Goal: Communication & Community: Ask a question

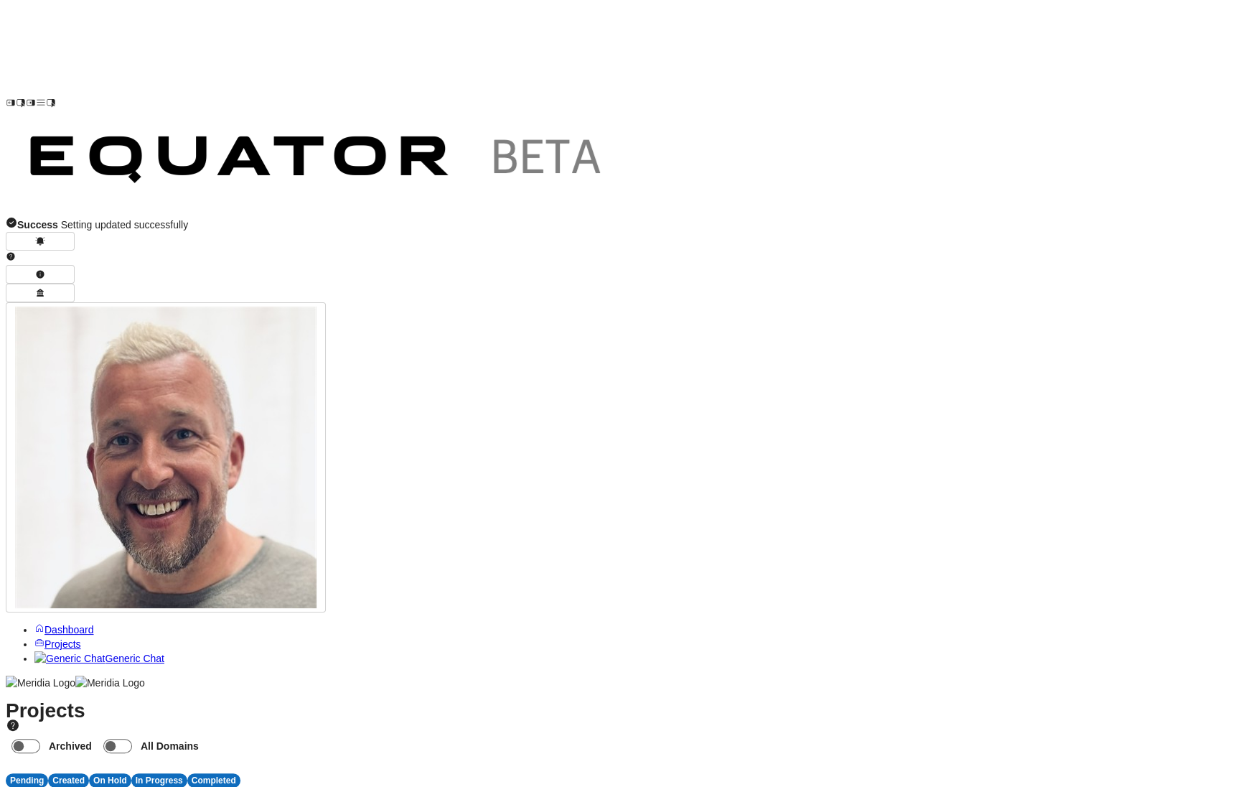
click at [94, 624] on link "Dashboard" at bounding box center [64, 629] width 60 height 11
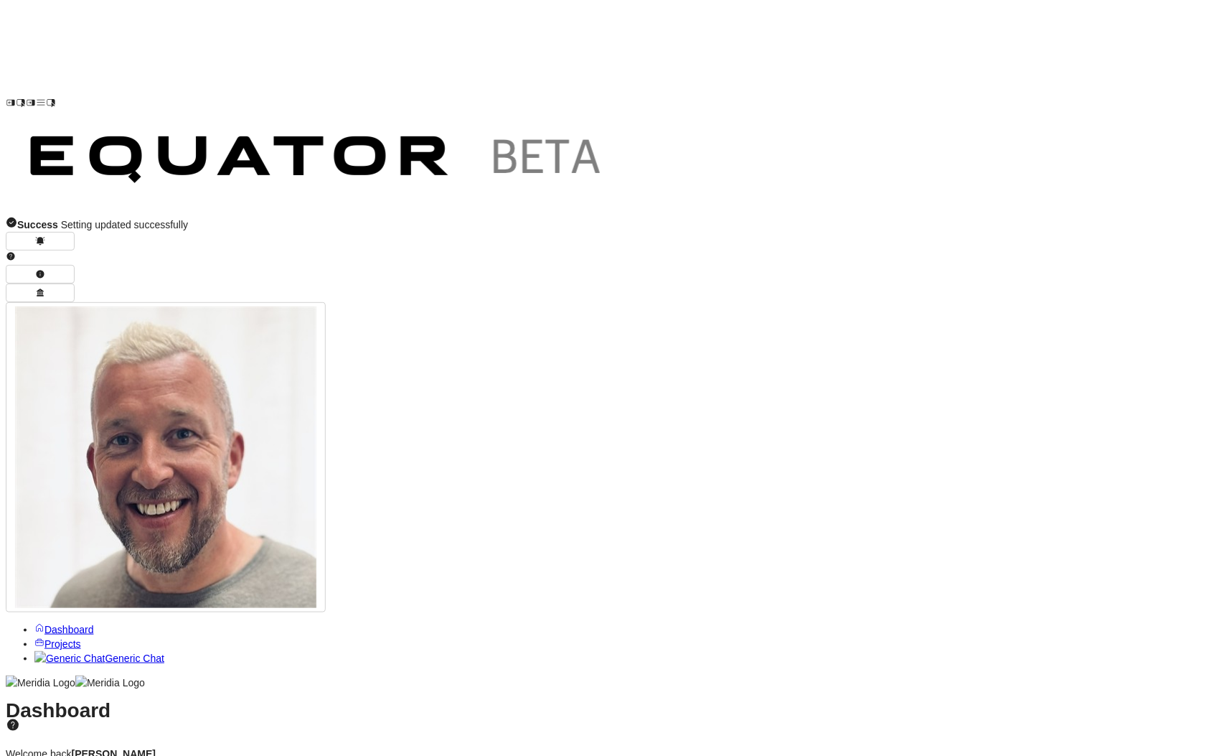
scroll to position [0, 211]
click at [45, 288] on icon "button" at bounding box center [40, 293] width 10 height 10
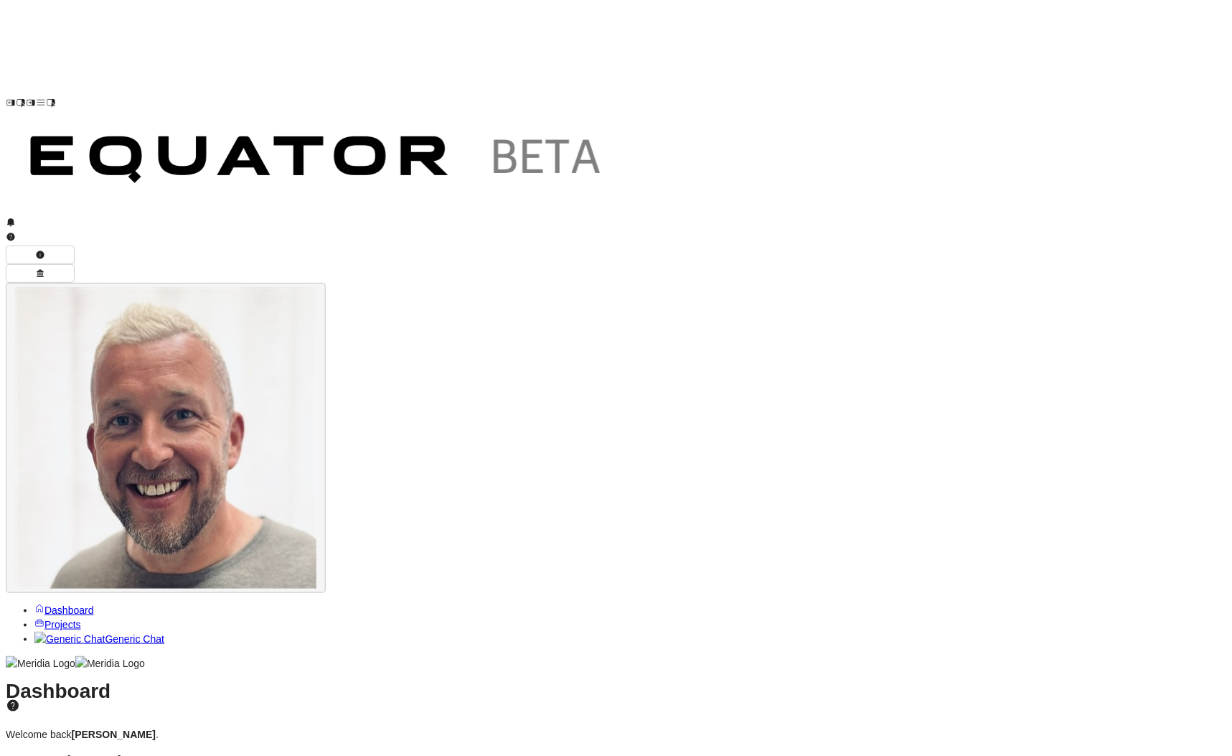
click at [316, 287] on img "button" at bounding box center [165, 437] width 301 height 301
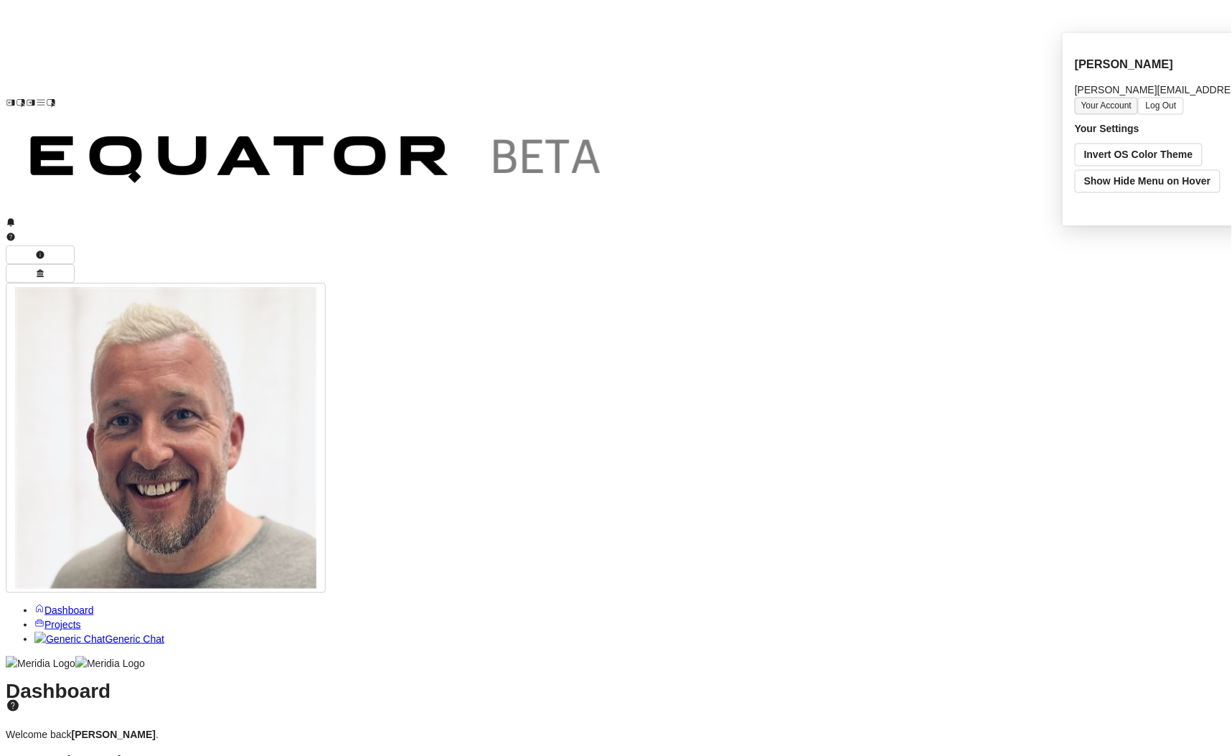
click at [1120, 97] on button "Your Account" at bounding box center [1106, 105] width 63 height 17
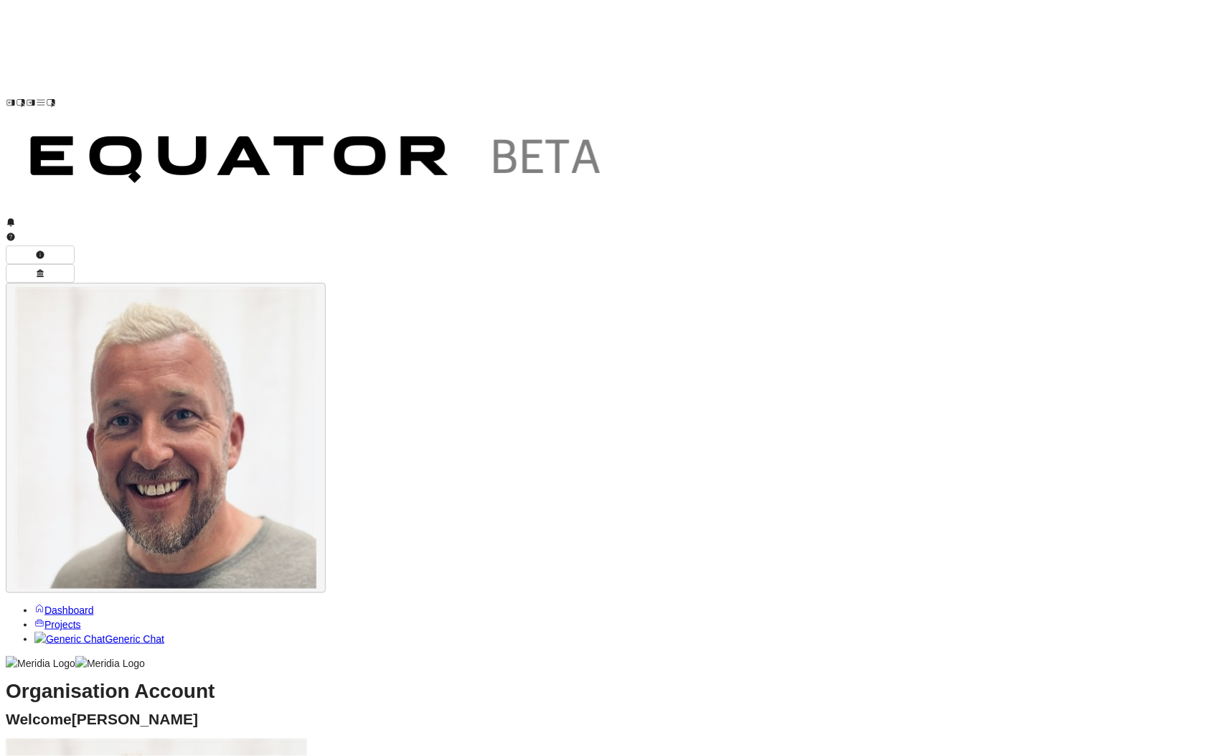
click at [316, 287] on img "button" at bounding box center [165, 437] width 301 height 301
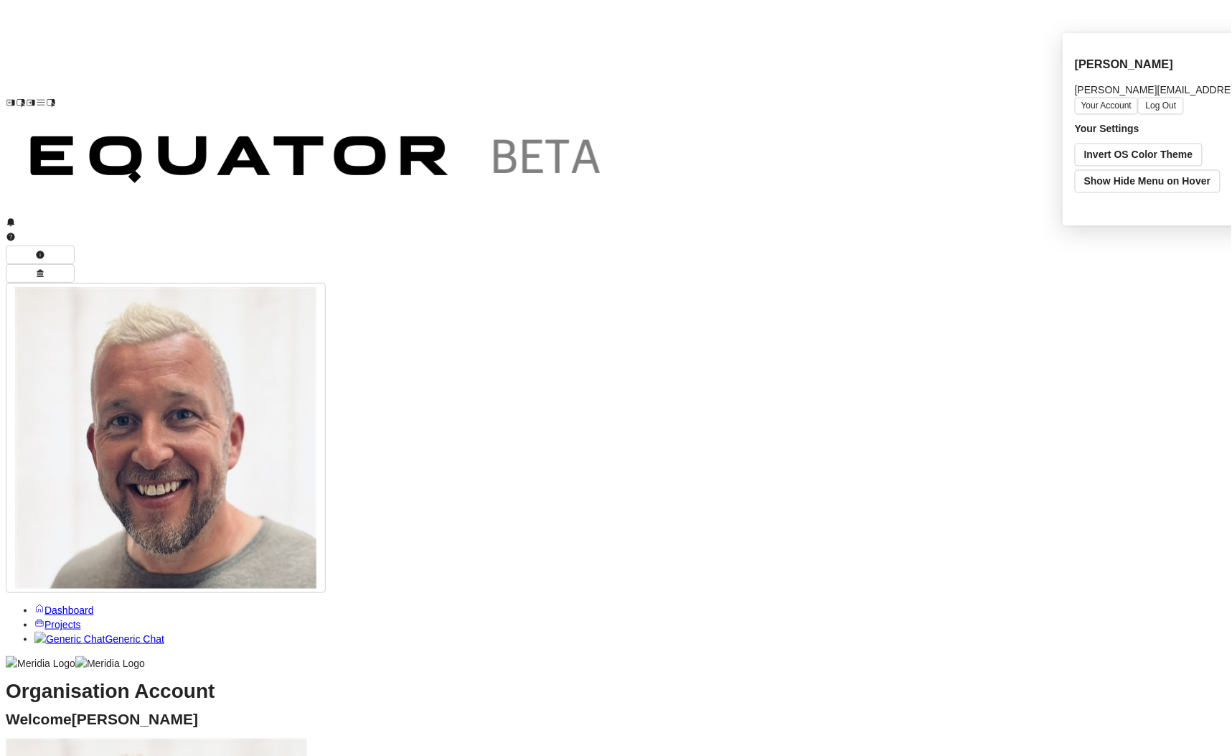
click at [1000, 712] on h2 "Welcome [PERSON_NAME]" at bounding box center [616, 719] width 1221 height 14
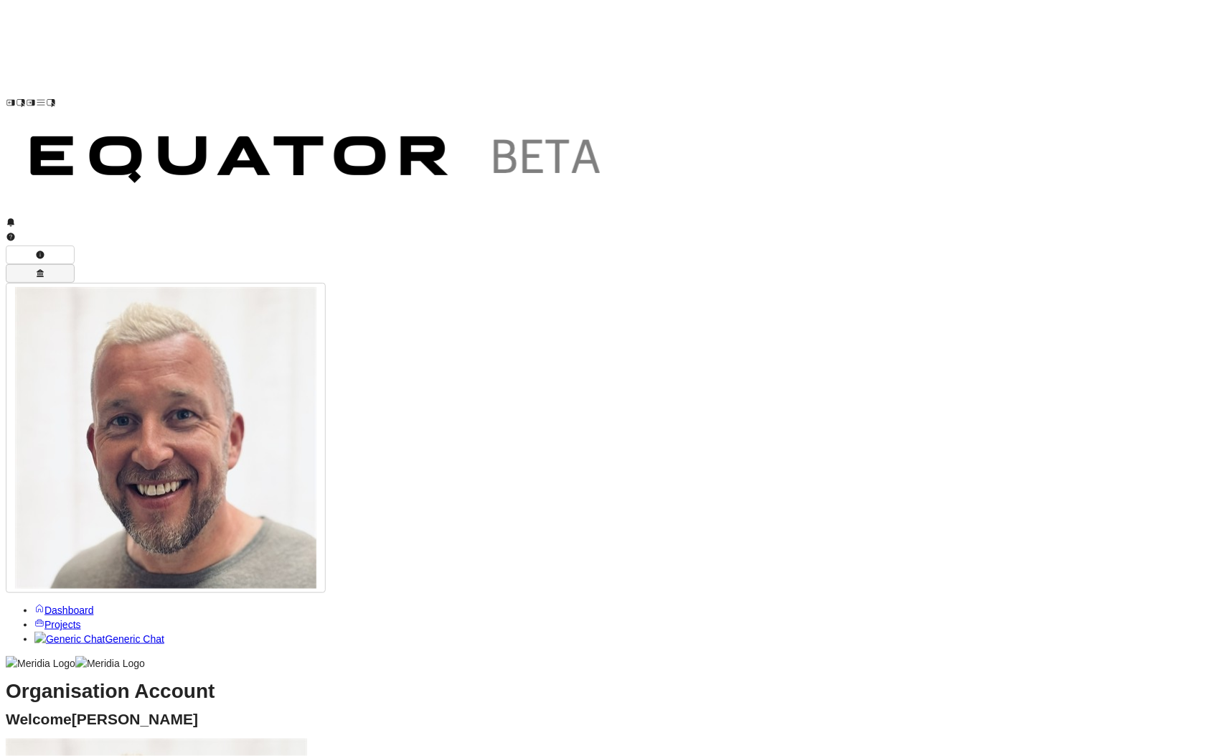
click at [44, 269] on icon "button" at bounding box center [40, 273] width 7 height 8
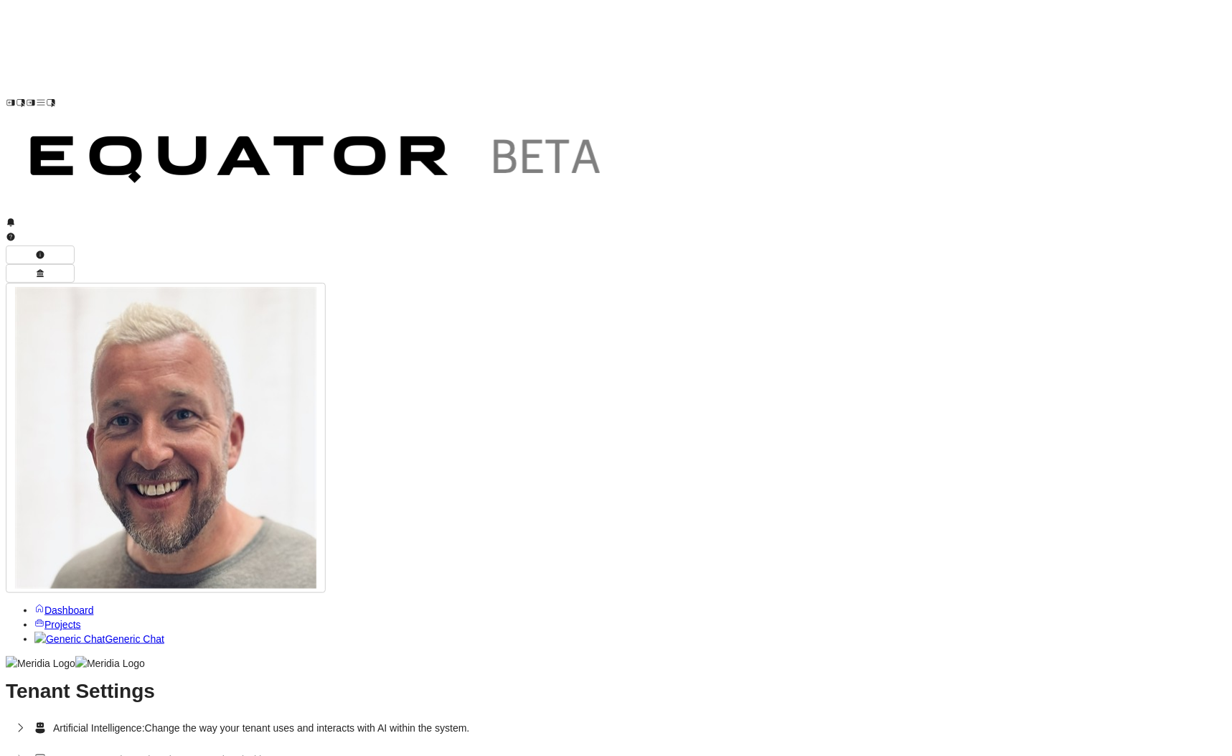
click at [27, 721] on icon "button" at bounding box center [20, 728] width 14 height 14
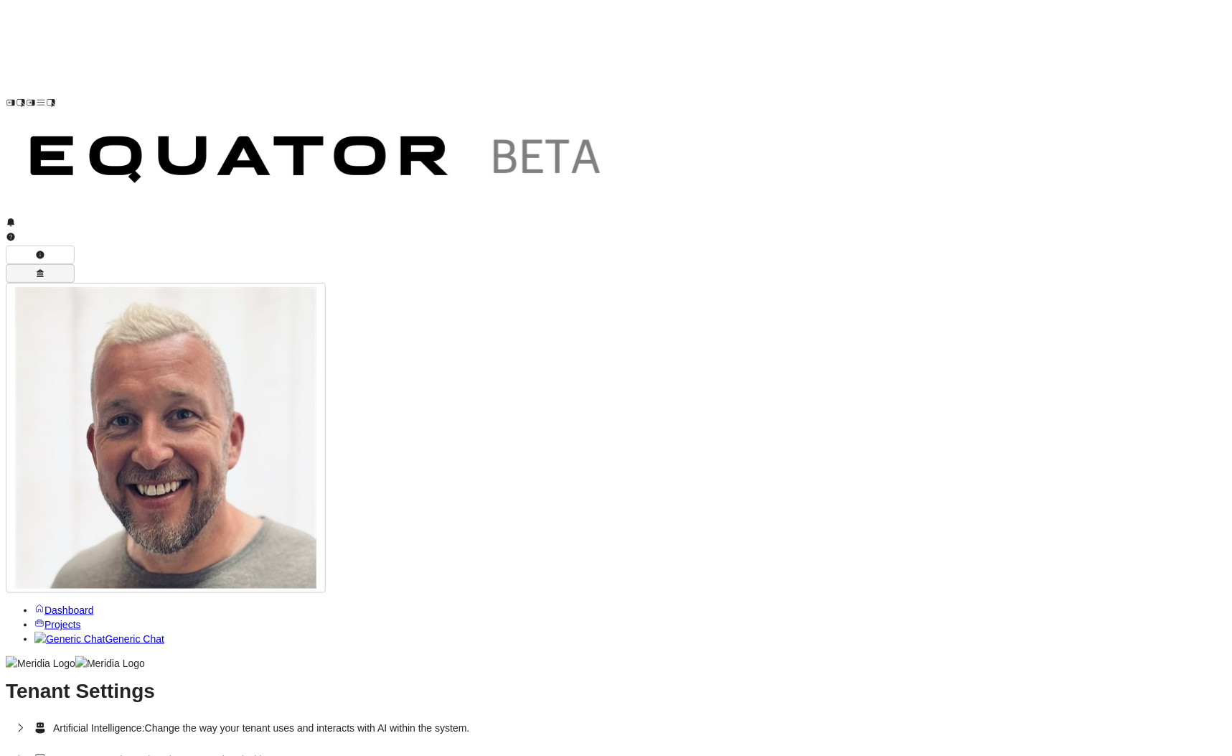
click at [45, 268] on icon "button" at bounding box center [40, 273] width 10 height 10
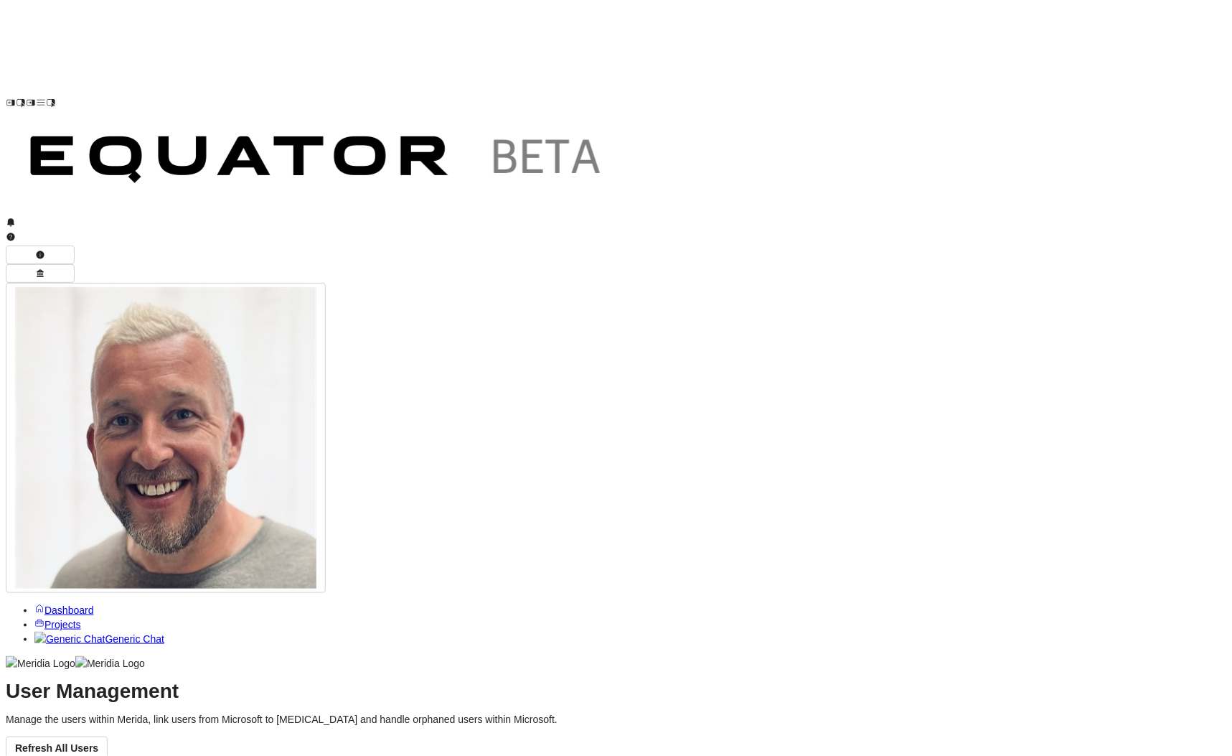
click at [94, 604] on span "Dashboard" at bounding box center [69, 609] width 50 height 11
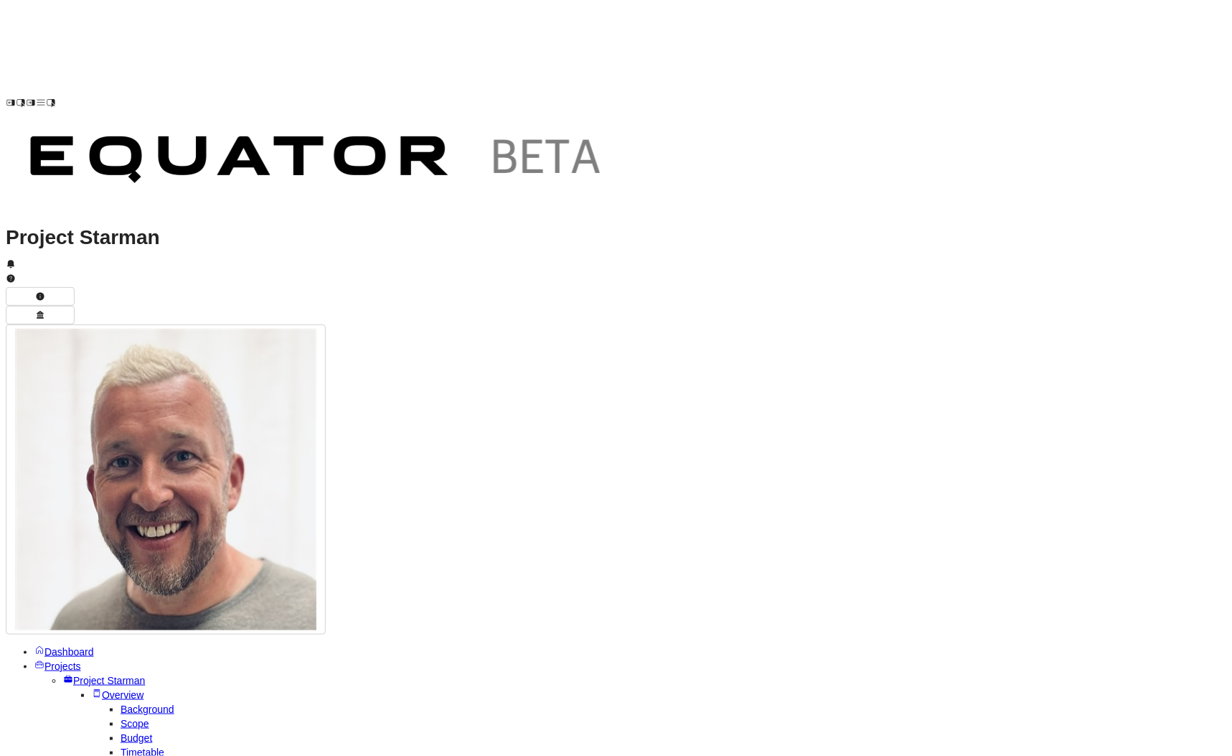
click at [121, 703] on link "Background" at bounding box center [148, 708] width 54 height 11
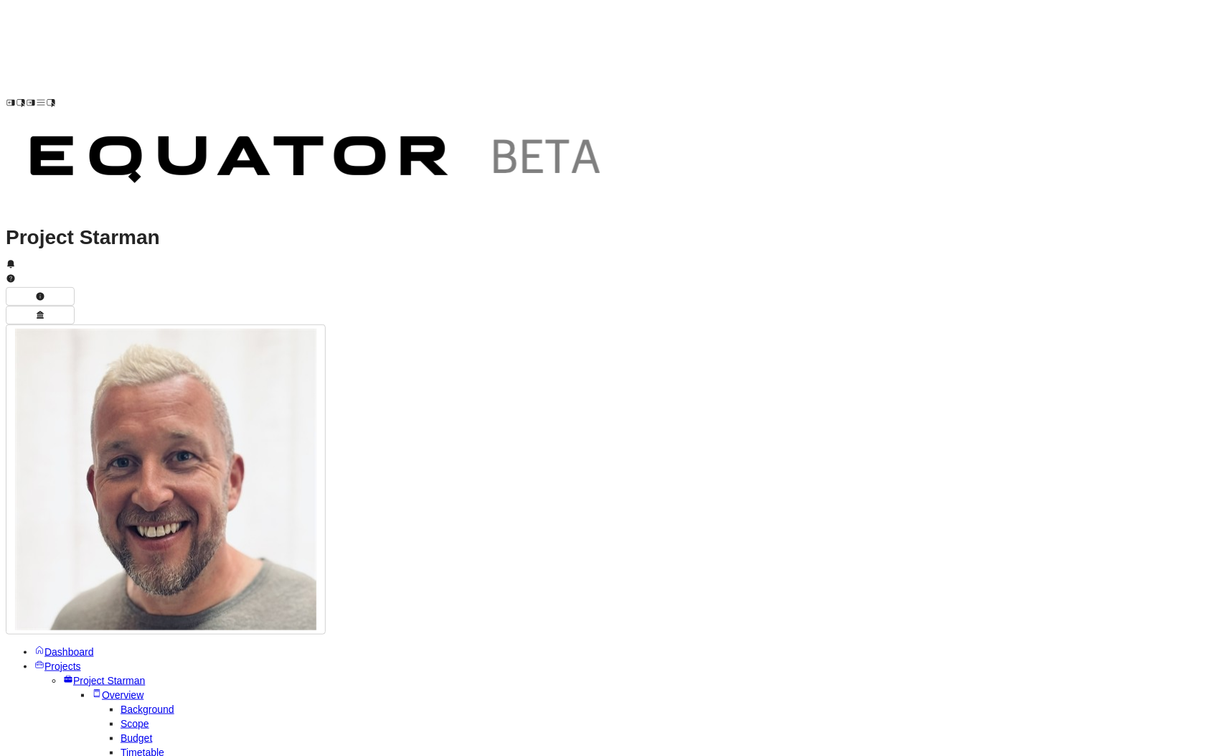
click at [149, 718] on span "Scope" at bounding box center [135, 723] width 29 height 11
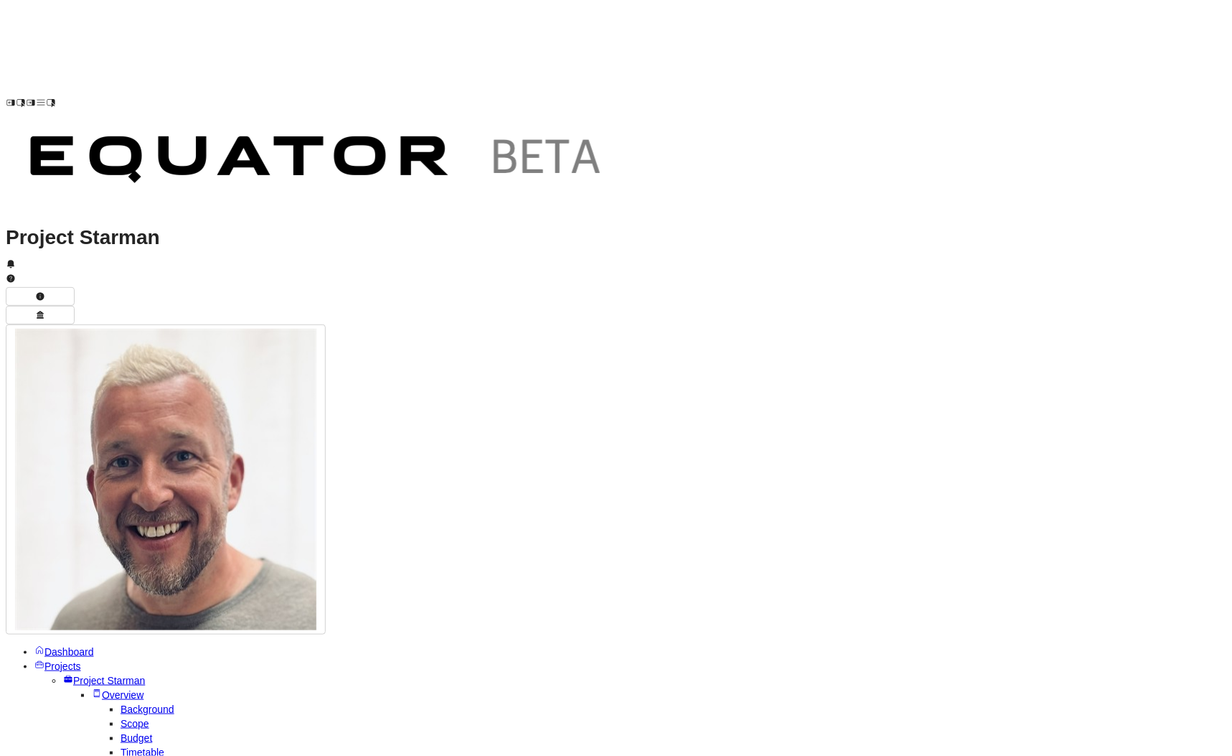
drag, startPoint x: 324, startPoint y: 260, endPoint x: 628, endPoint y: 362, distance: 320.9
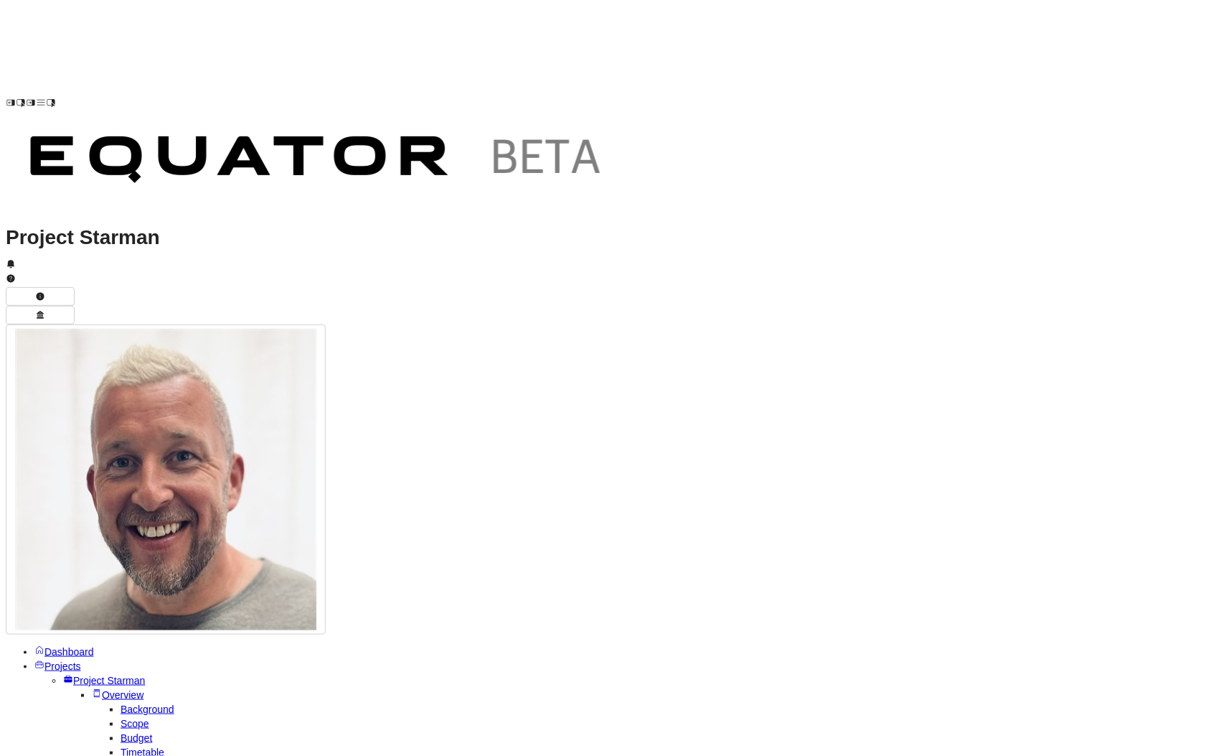
click at [62, 660] on span "Projects" at bounding box center [62, 665] width 37 height 11
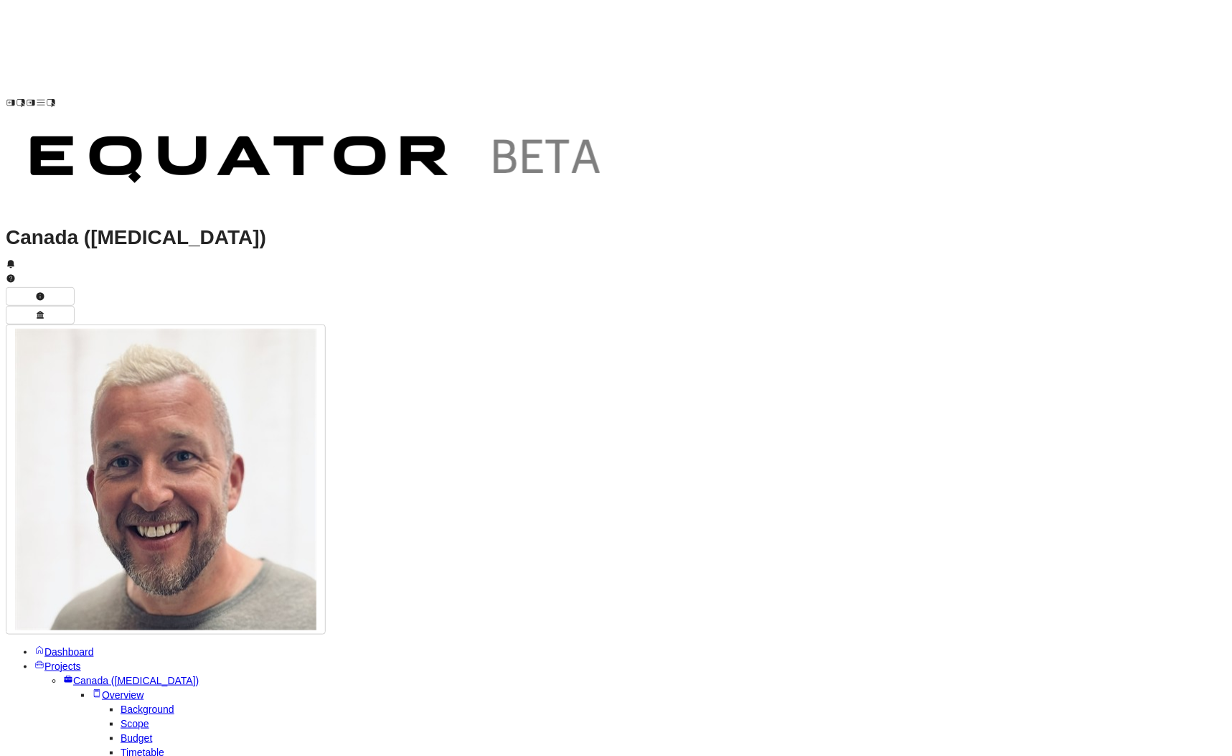
scroll to position [19, 0]
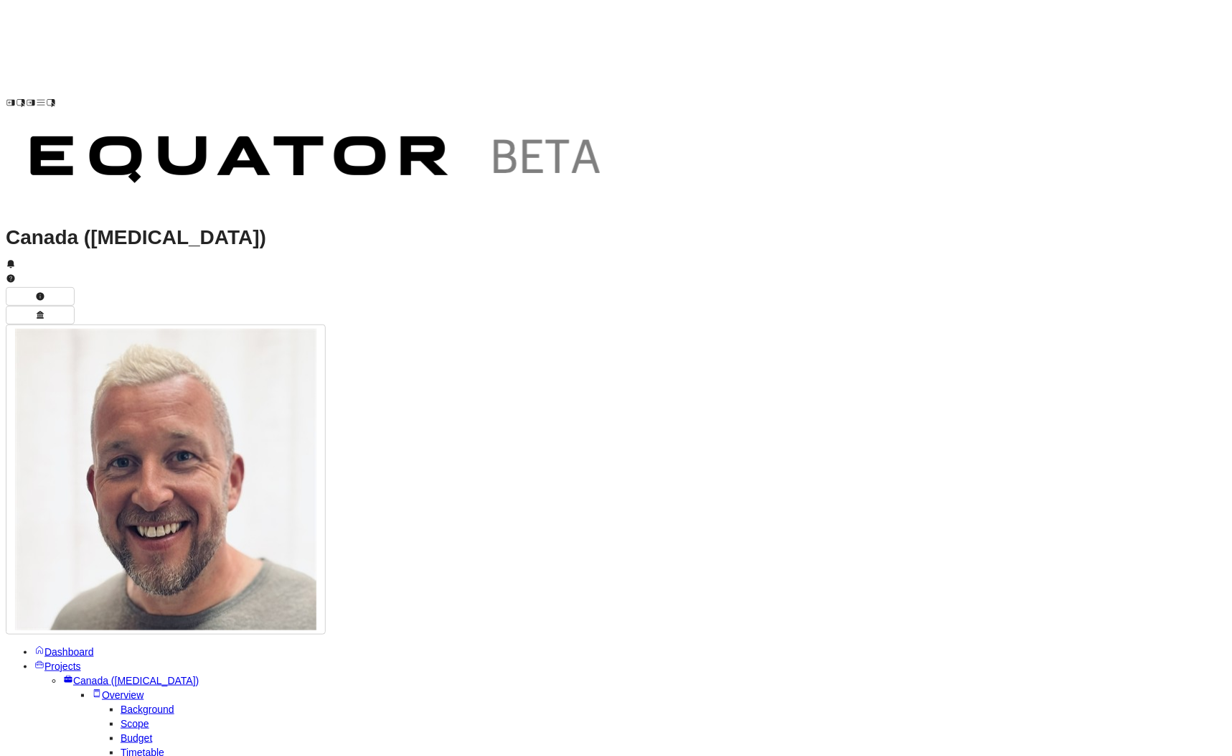
type textarea "**********"
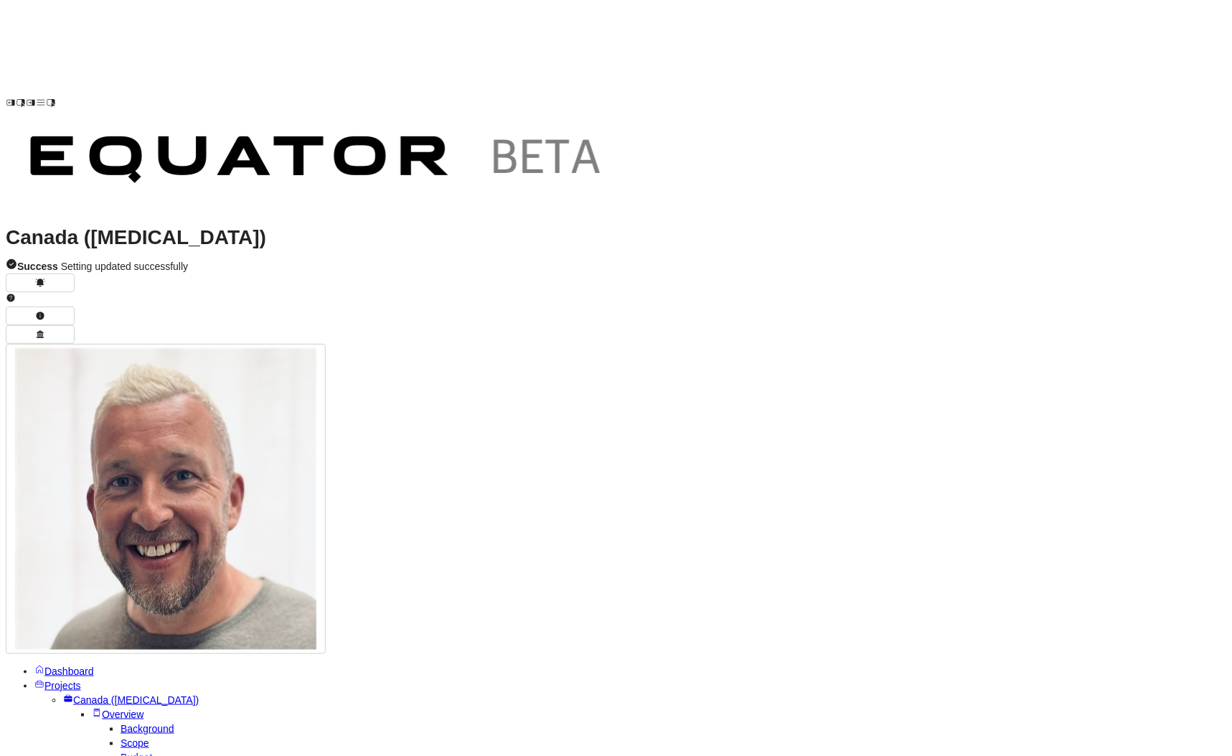
type textarea "**********"
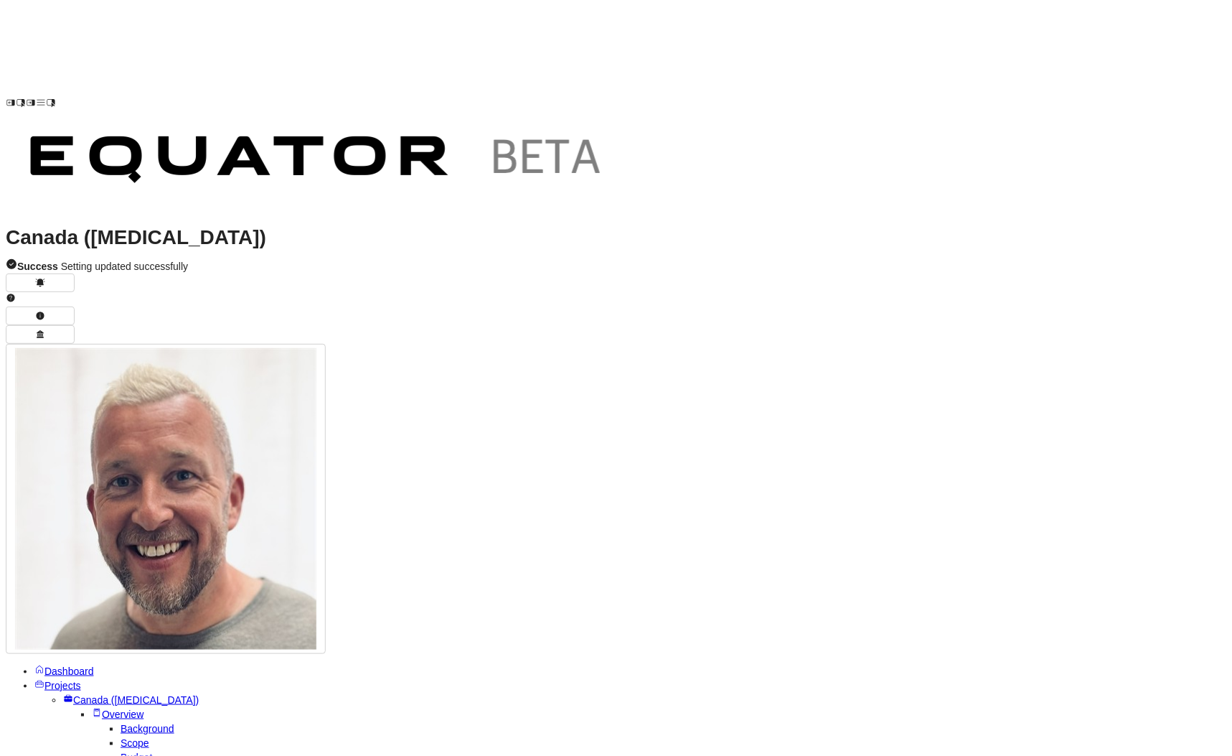
scroll to position [94, 0]
drag, startPoint x: 326, startPoint y: 137, endPoint x: 408, endPoint y: 141, distance: 82.6
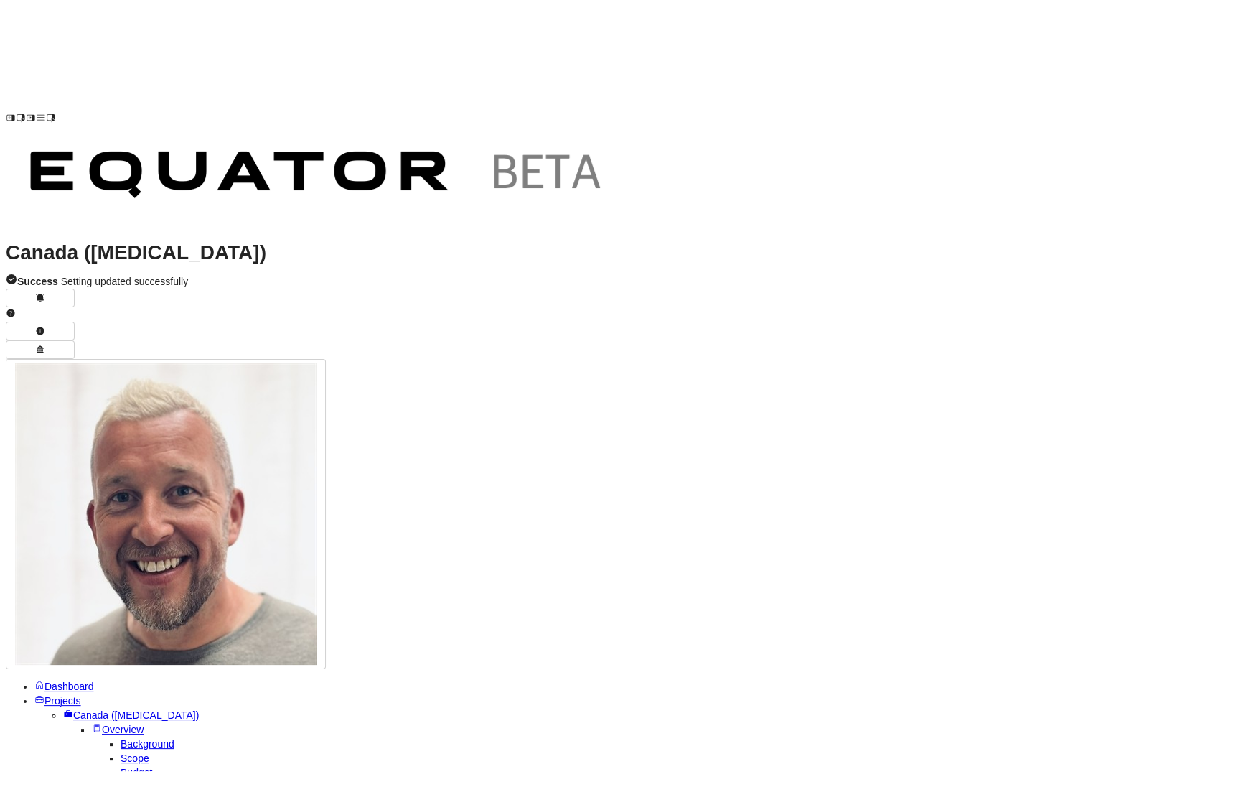
scroll to position [0, 0]
